Goal: Go to known website: Access a specific website the user already knows

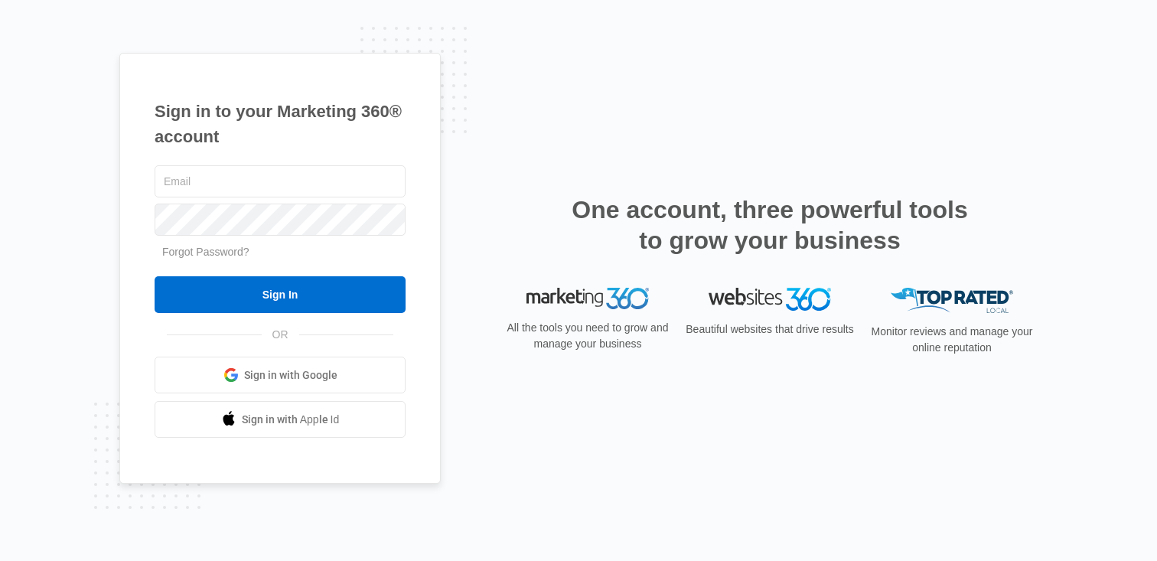
click at [45, 253] on div "Sign in to your Marketing 360® account Forgot Password? Sign In OR Sign in with…" at bounding box center [578, 280] width 1157 height 561
click at [275, 196] on input "text" at bounding box center [280, 181] width 251 height 32
type input "[PERSON_NAME][EMAIL_ADDRESS][PERSON_NAME][DOMAIN_NAME]"
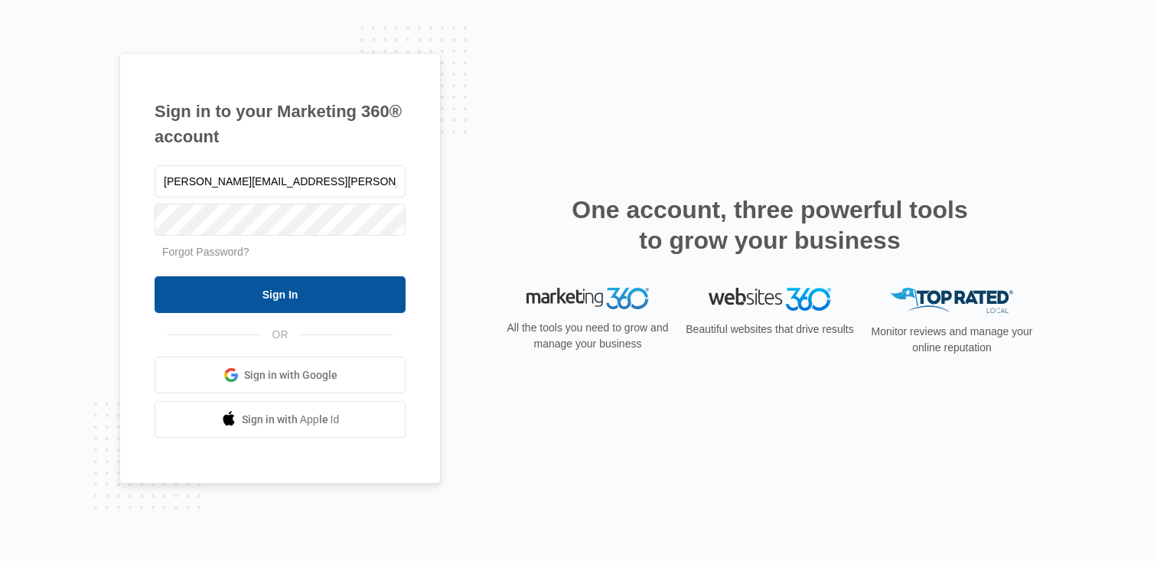
click at [217, 302] on input "Sign In" at bounding box center [280, 294] width 251 height 37
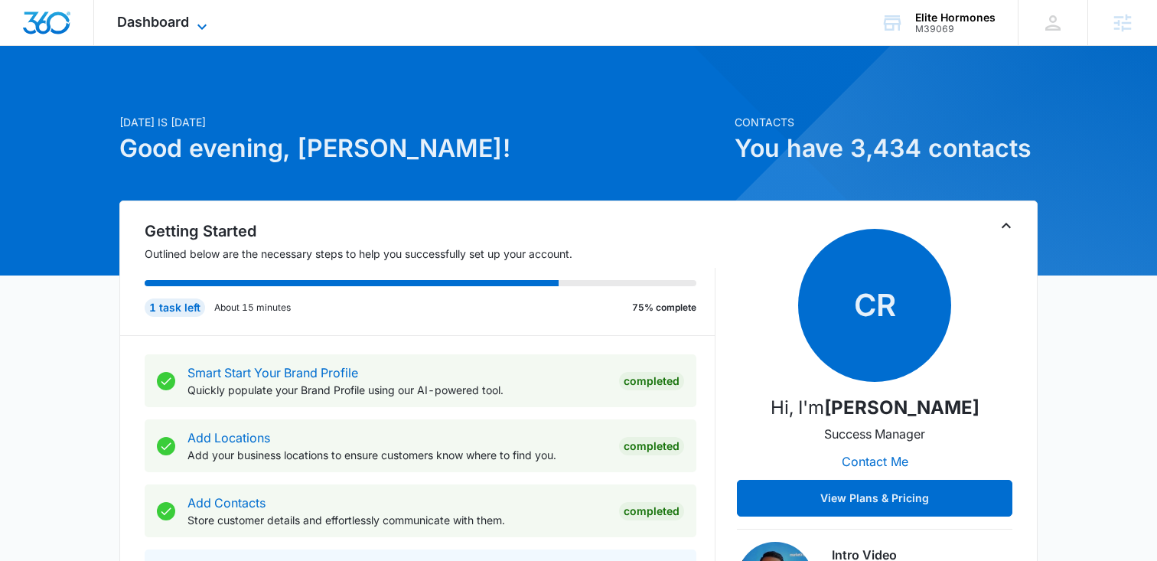
click at [181, 21] on span "Dashboard" at bounding box center [153, 22] width 72 height 16
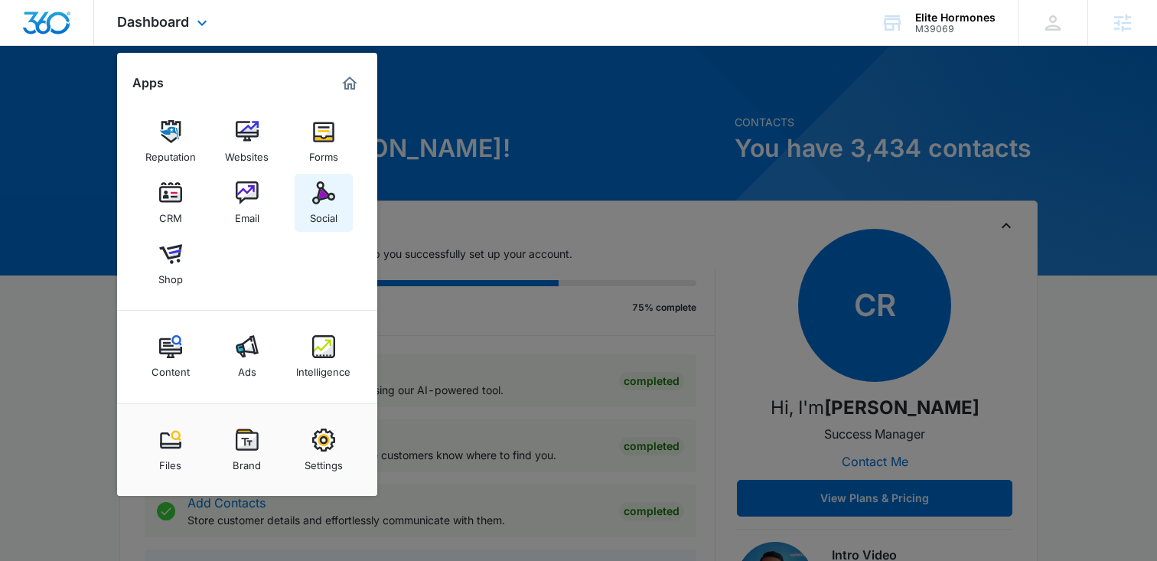
click at [311, 192] on link "Social" at bounding box center [324, 203] width 58 height 58
